Goal: Information Seeking & Learning: Learn about a topic

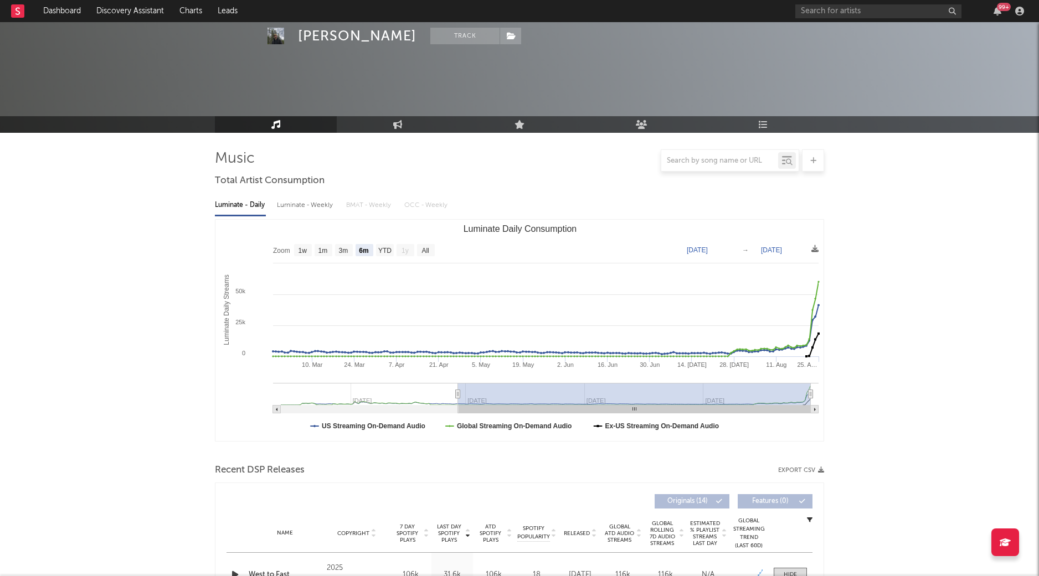
select select "6m"
select select "1w"
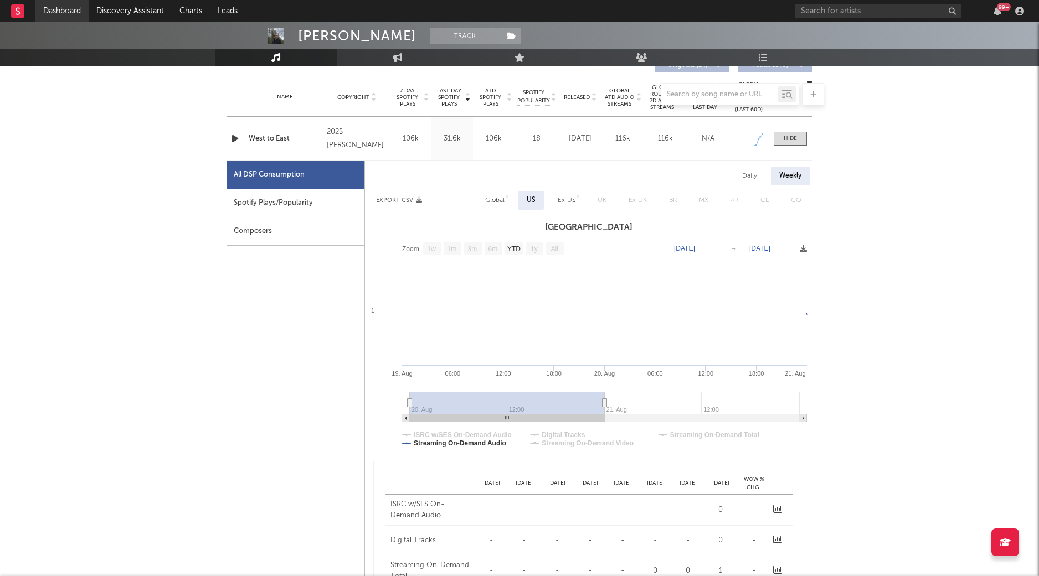
click at [63, 8] on link "Dashboard" at bounding box center [61, 11] width 53 height 22
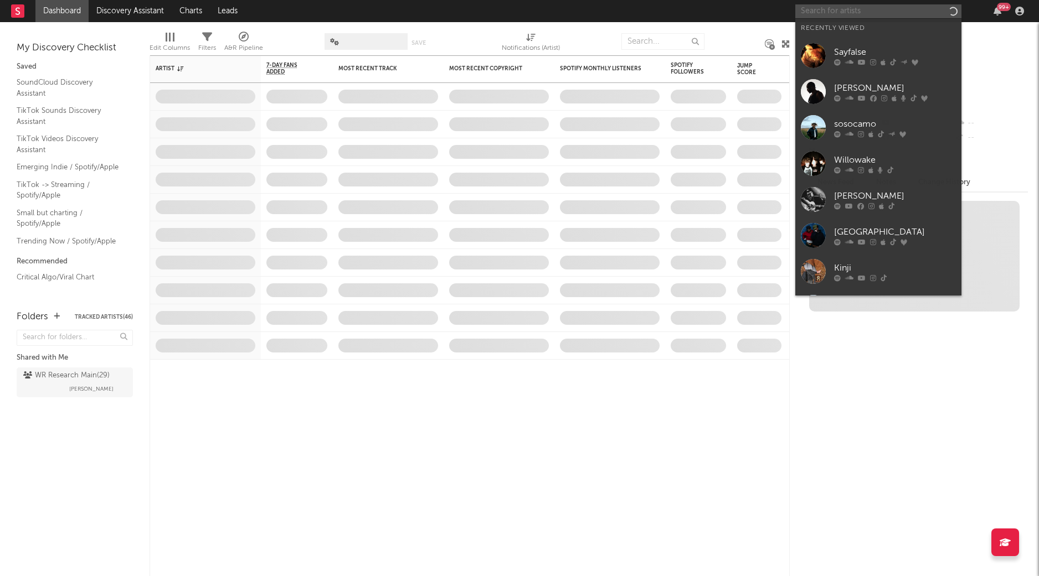
click at [827, 16] on input "text" at bounding box center [878, 11] width 166 height 14
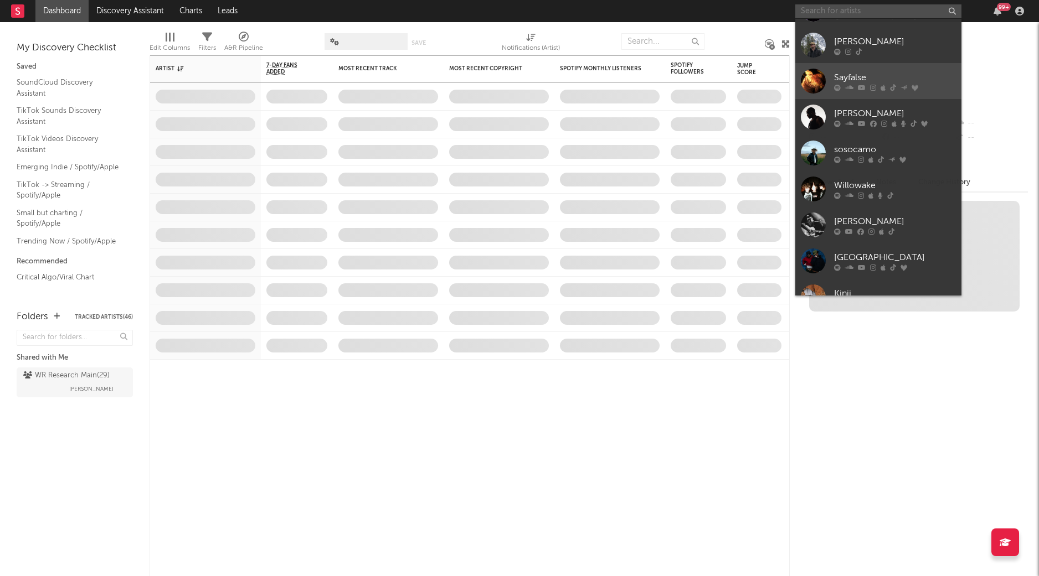
scroll to position [56, 0]
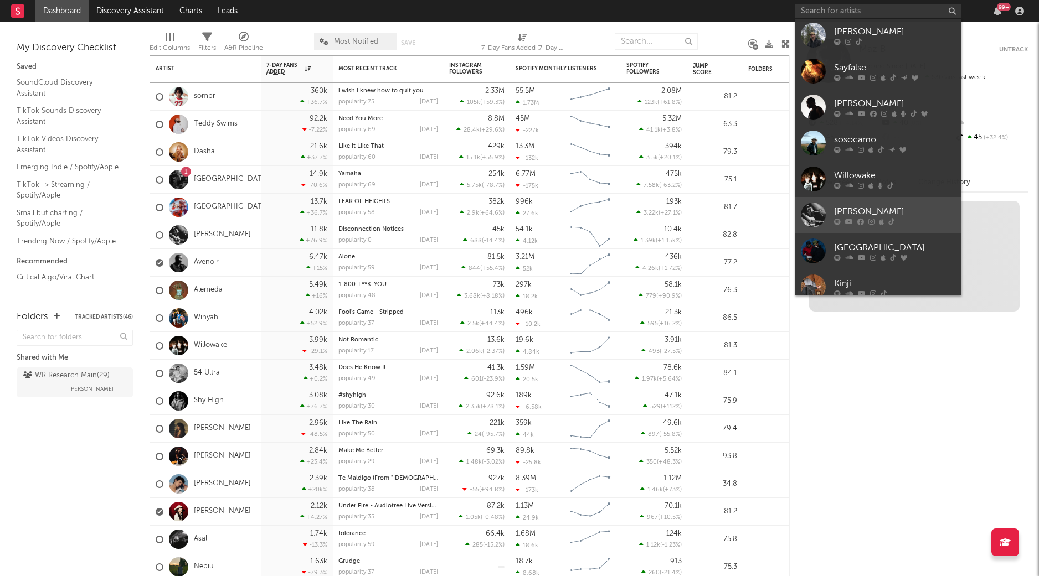
click at [847, 211] on div "[PERSON_NAME]" at bounding box center [895, 211] width 122 height 13
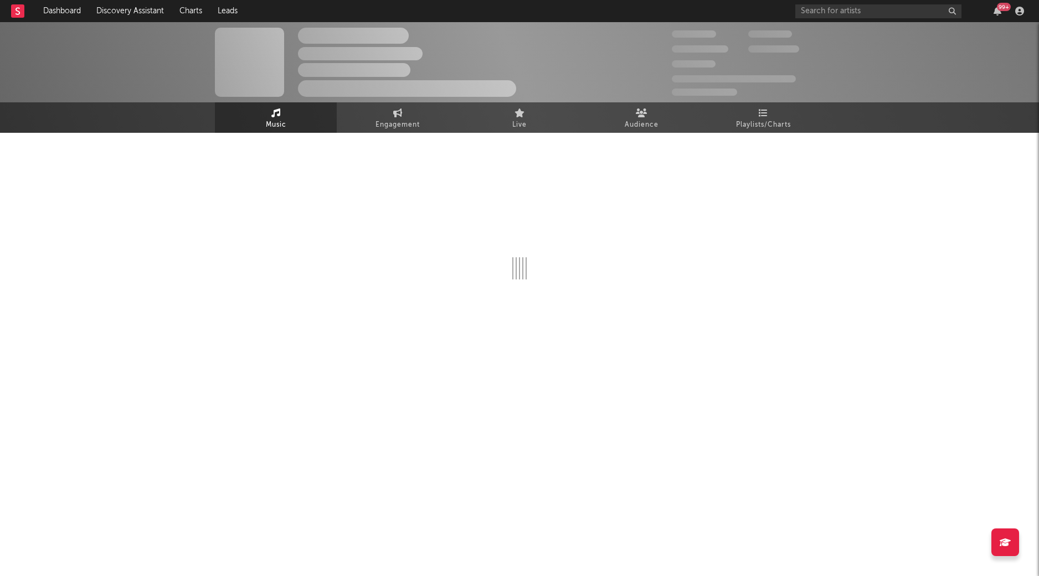
select select "6m"
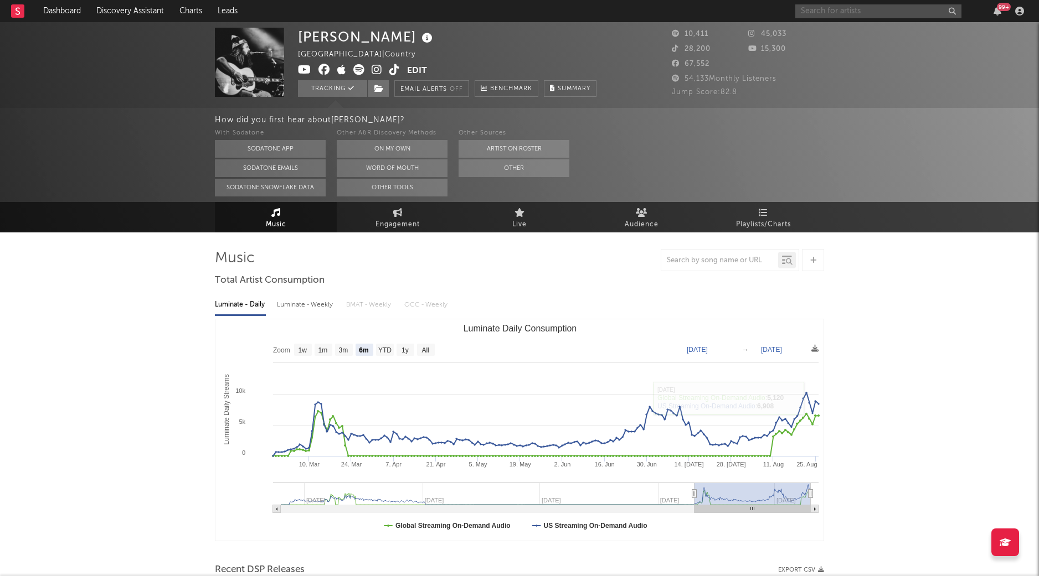
click at [817, 15] on input "text" at bounding box center [878, 11] width 166 height 14
type input "gothcandy"
click at [830, 37] on link "gothcandy" at bounding box center [878, 37] width 166 height 36
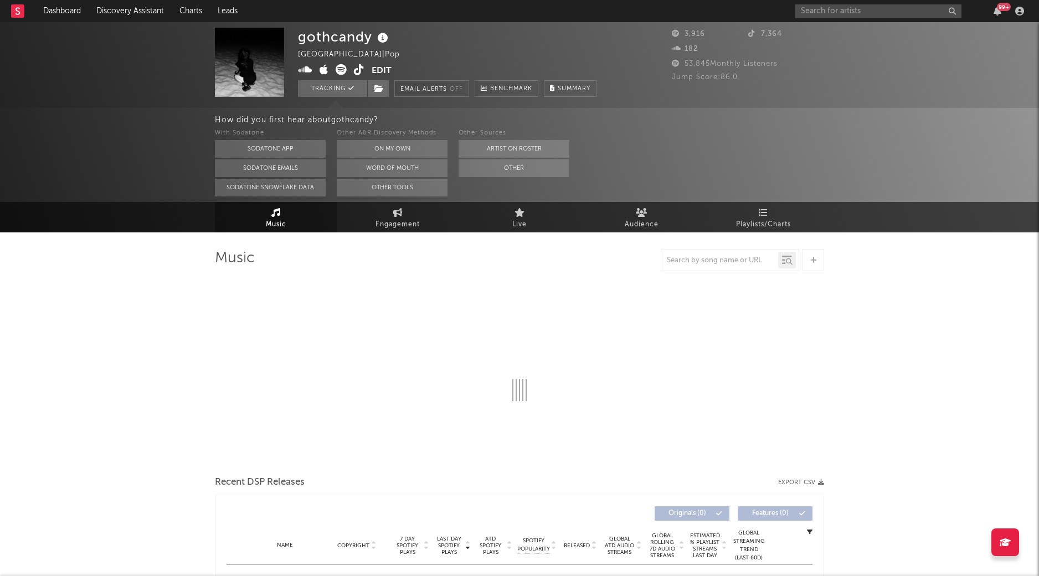
select select "1w"
